Goal: Find specific page/section: Find specific page/section

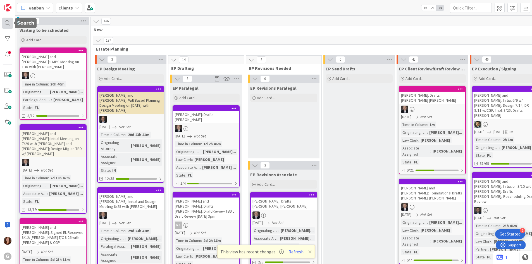
click at [6, 23] on div at bounding box center [7, 23] width 11 height 11
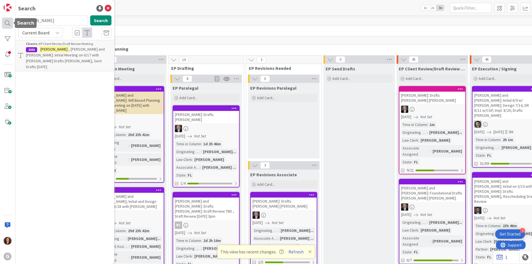
drag, startPoint x: 41, startPoint y: 22, endPoint x: 8, endPoint y: 20, distance: 32.7
click at [8, 20] on div "G Search [PERSON_NAME] Search Current Board Clients › EP Client Review/Draft Re…" at bounding box center [7, 132] width 15 height 264
type input "[PERSON_NAME]"
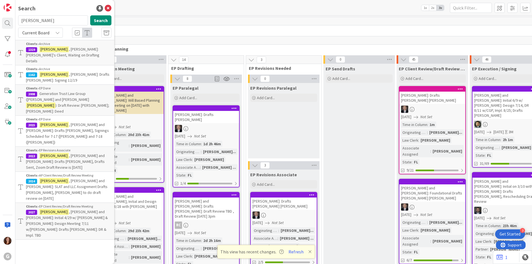
click at [80, 209] on p "[PERSON_NAME] and [PERSON_NAME]: Initial 4/29 w/ [PERSON_NAME] & [PERSON_NAME]:…" at bounding box center [68, 223] width 85 height 29
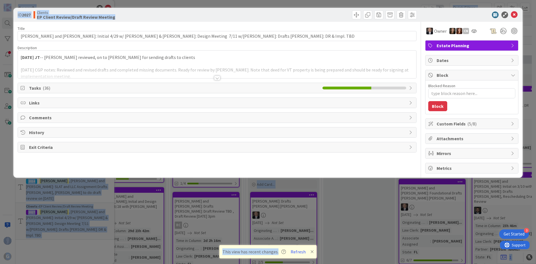
drag, startPoint x: 291, startPoint y: 15, endPoint x: -360, endPoint y: -15, distance: 652.0
click at [0, 0] on html "3 Get Started G Search [PERSON_NAME] Search Current Board Clients › Archive 131…" at bounding box center [268, 132] width 536 height 264
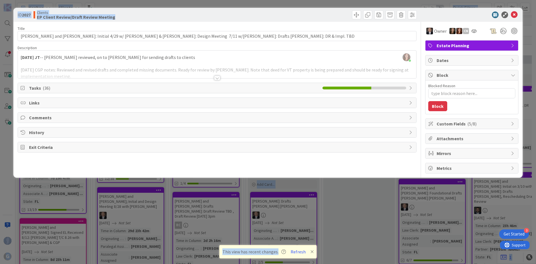
type textarea "x"
click at [235, 14] on div at bounding box center [318, 14] width 198 height 9
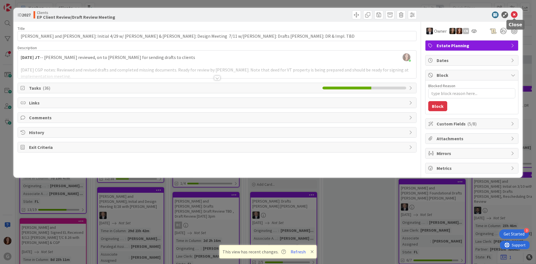
click at [516, 15] on icon at bounding box center [514, 14] width 7 height 7
